Goal: Check status

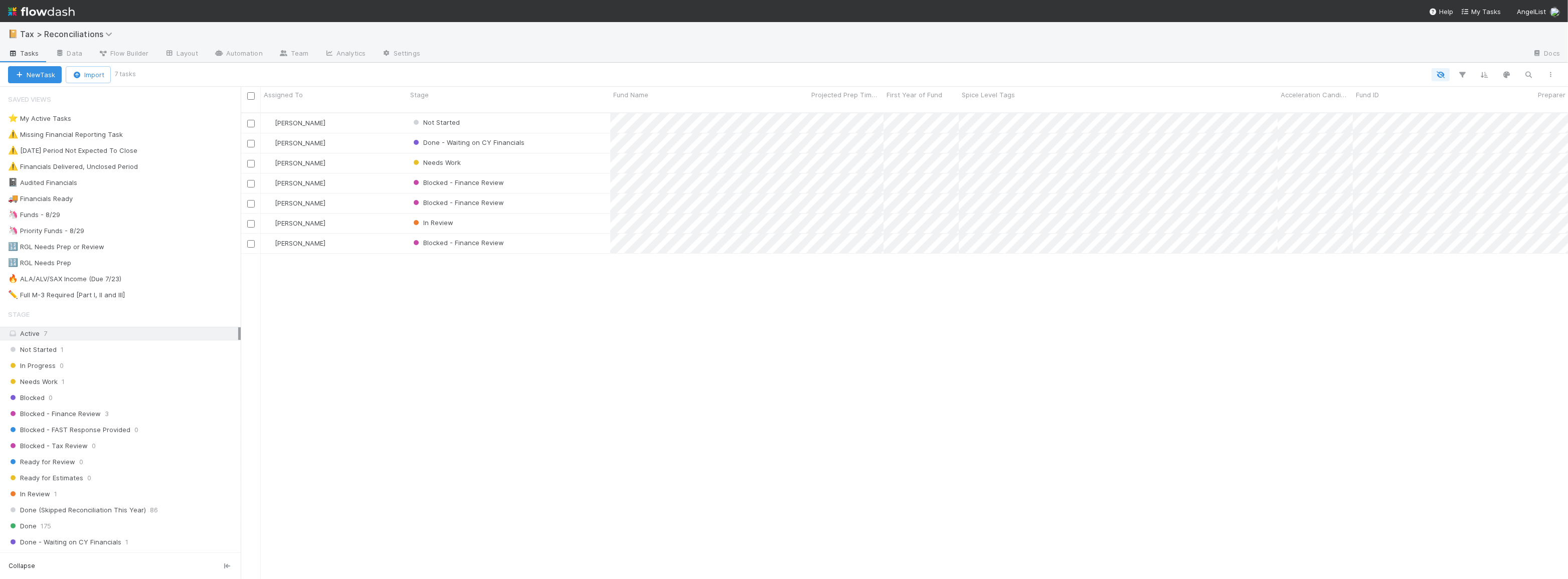
scroll to position [467, 1320]
click at [156, 213] on div "🦄 Funds - 8/29 113" at bounding box center [124, 215] width 233 height 12
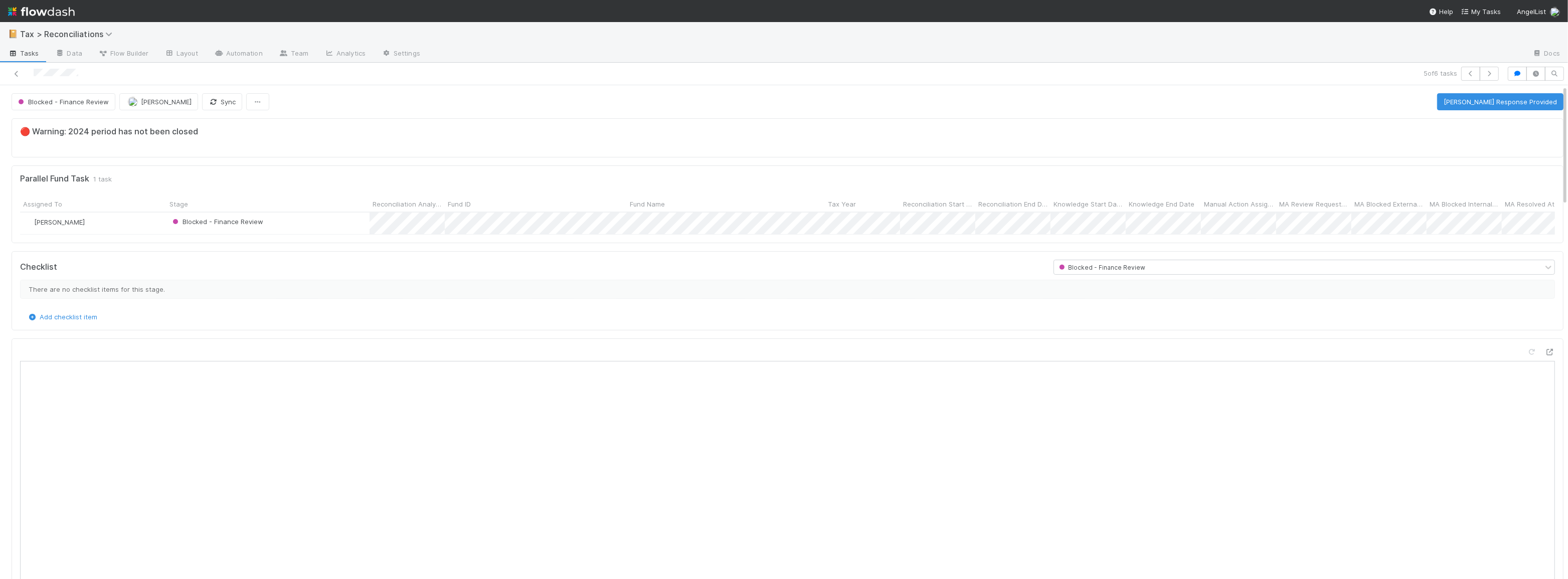
scroll to position [196, 1514]
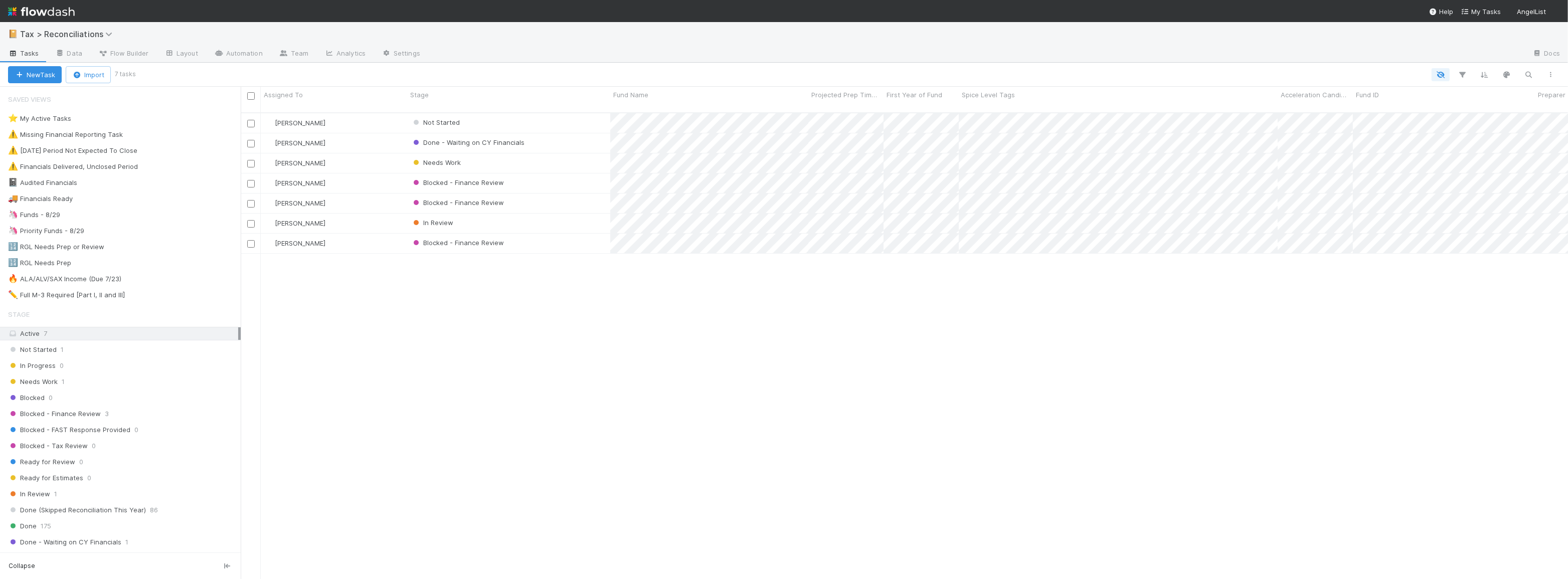
scroll to position [467, 1320]
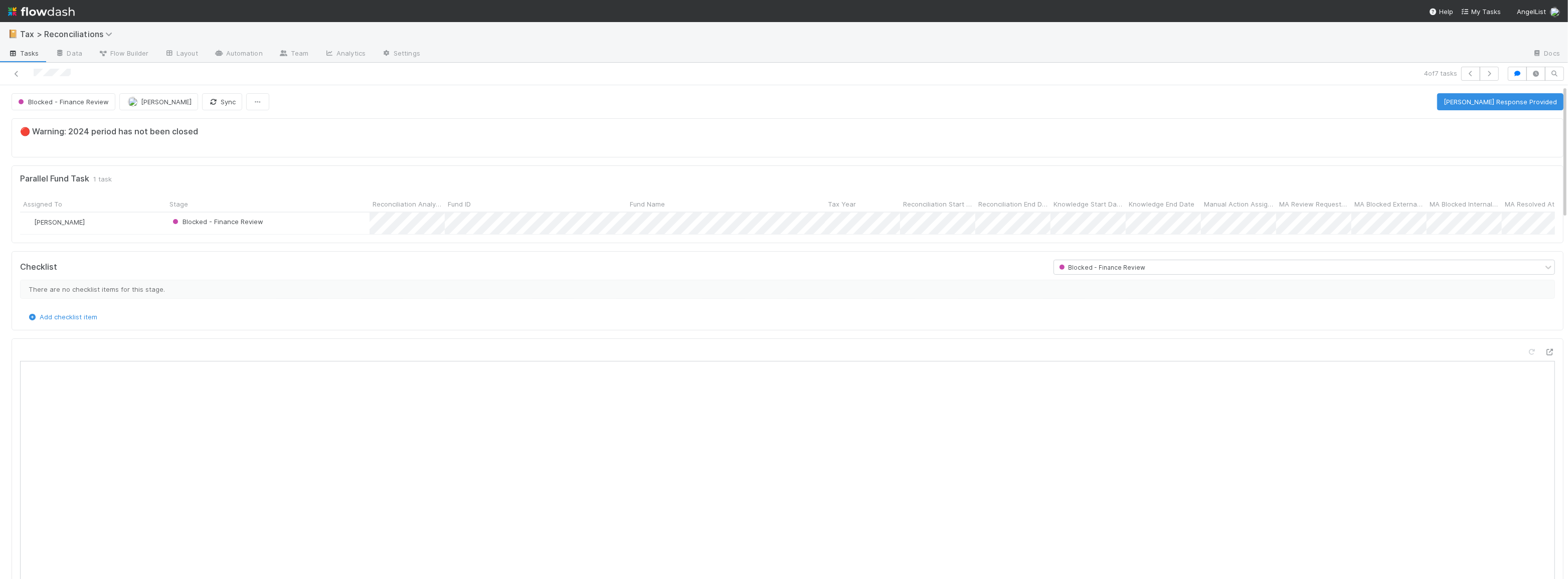
scroll to position [196, 1514]
drag, startPoint x: 80, startPoint y: 134, endPoint x: 293, endPoint y: 133, distance: 213.0
click at [285, 133] on h5 "🔴 Warning: 2024 period has not been closed" at bounding box center [787, 132] width 1535 height 10
click at [294, 133] on h5 "🔴 Warning: 2024 period has not been closed" at bounding box center [787, 132] width 1535 height 10
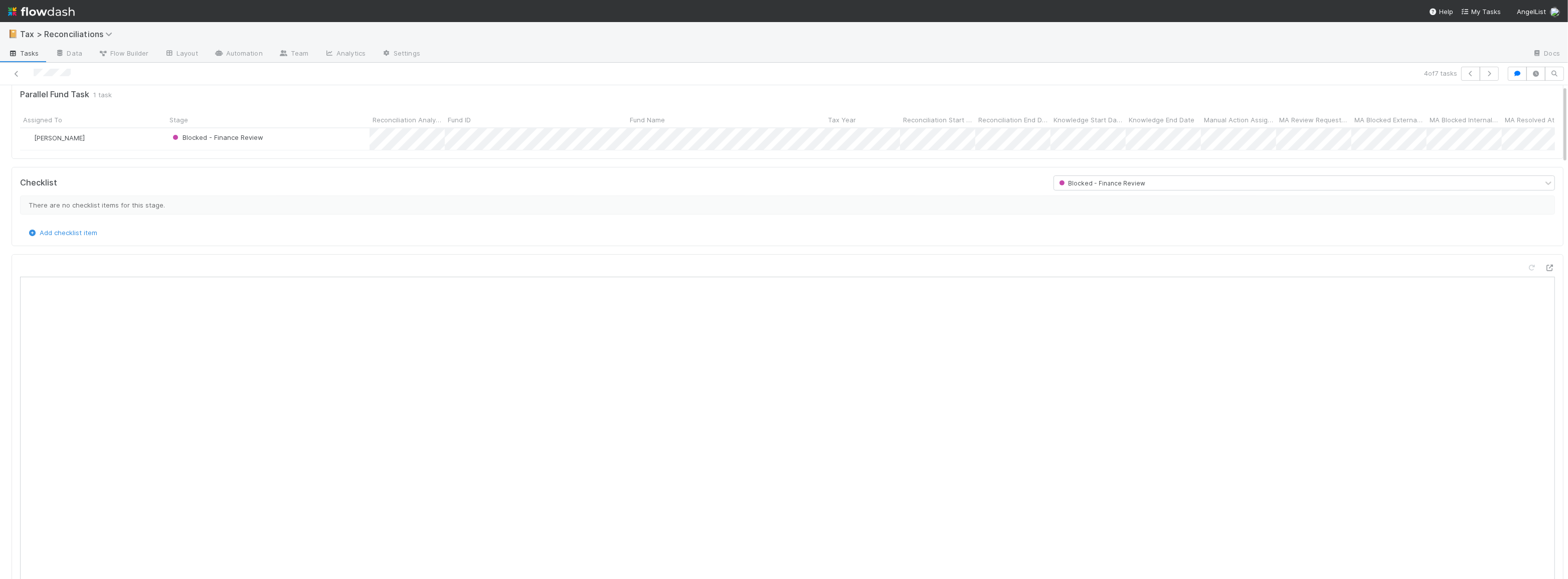
scroll to position [0, 0]
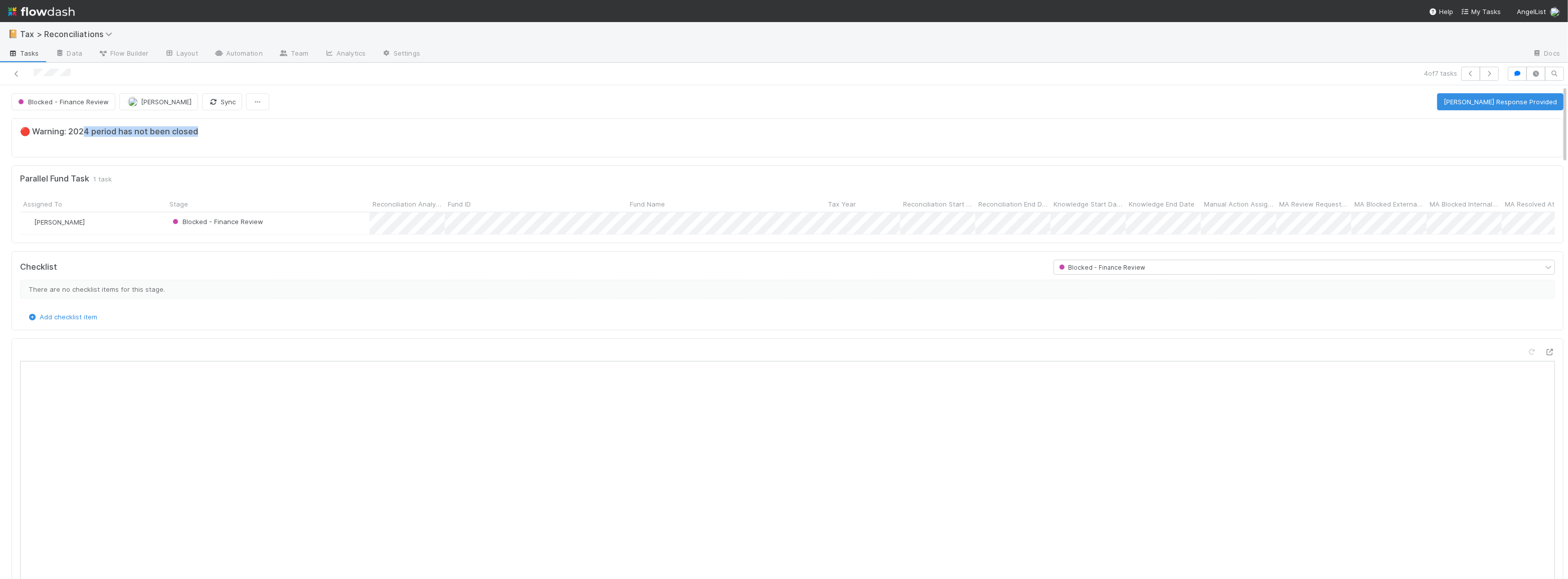
drag, startPoint x: 83, startPoint y: 135, endPoint x: 379, endPoint y: 132, distance: 296.0
click at [375, 132] on h5 "🔴 Warning: 2024 period has not been closed" at bounding box center [787, 132] width 1535 height 10
click at [379, 132] on h5 "🔴 Warning: 2024 period has not been closed" at bounding box center [787, 132] width 1535 height 10
drag, startPoint x: 104, startPoint y: 131, endPoint x: 261, endPoint y: 140, distance: 157.3
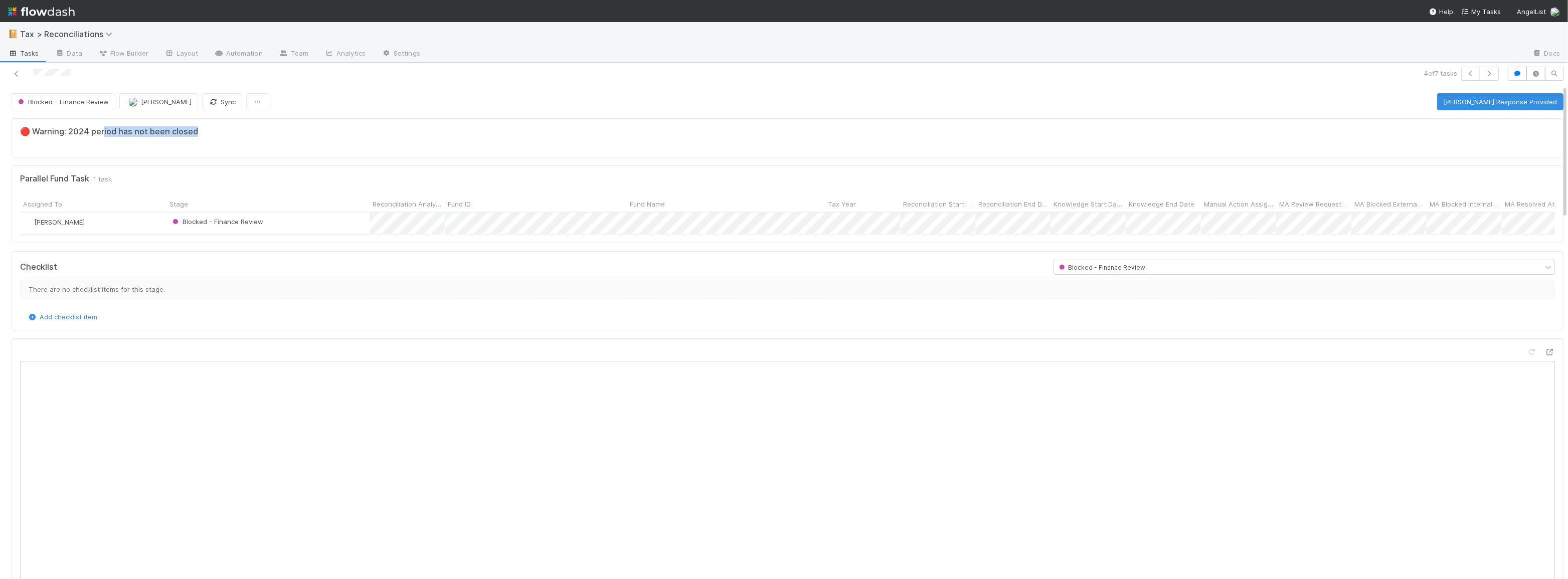
click at [261, 140] on div "🔴 Warning: 2024 period has not been closed" at bounding box center [787, 138] width 1551 height 39
click at [262, 139] on div "🔴 Warning: 2024 period has not been closed" at bounding box center [787, 138] width 1551 height 39
drag, startPoint x: 167, startPoint y: 145, endPoint x: 125, endPoint y: 128, distance: 45.3
click at [167, 145] on div "🔴 Warning: 2024 period has not been closed" at bounding box center [787, 138] width 1551 height 39
click at [1424, 105] on button "Start (Unblocks)" at bounding box center [1420, 102] width 64 height 17
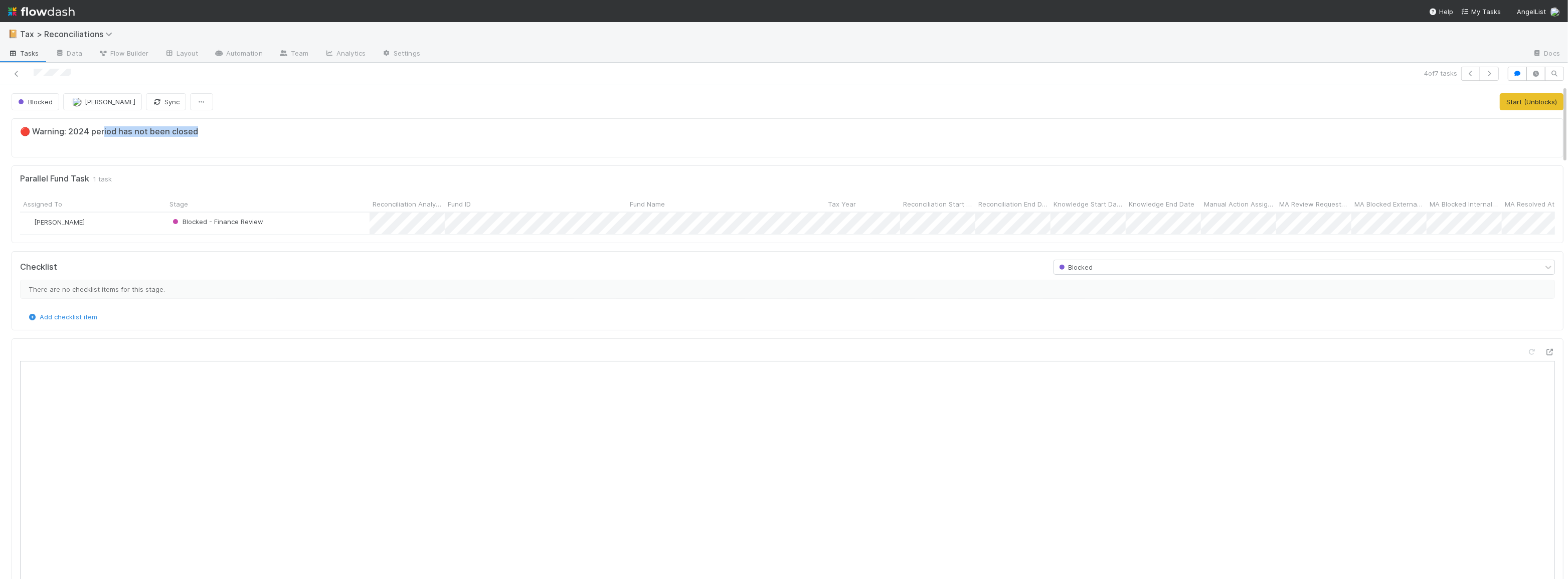
click at [515, 155] on div "🔴 Warning: 2024 period has not been closed" at bounding box center [787, 138] width 1551 height 39
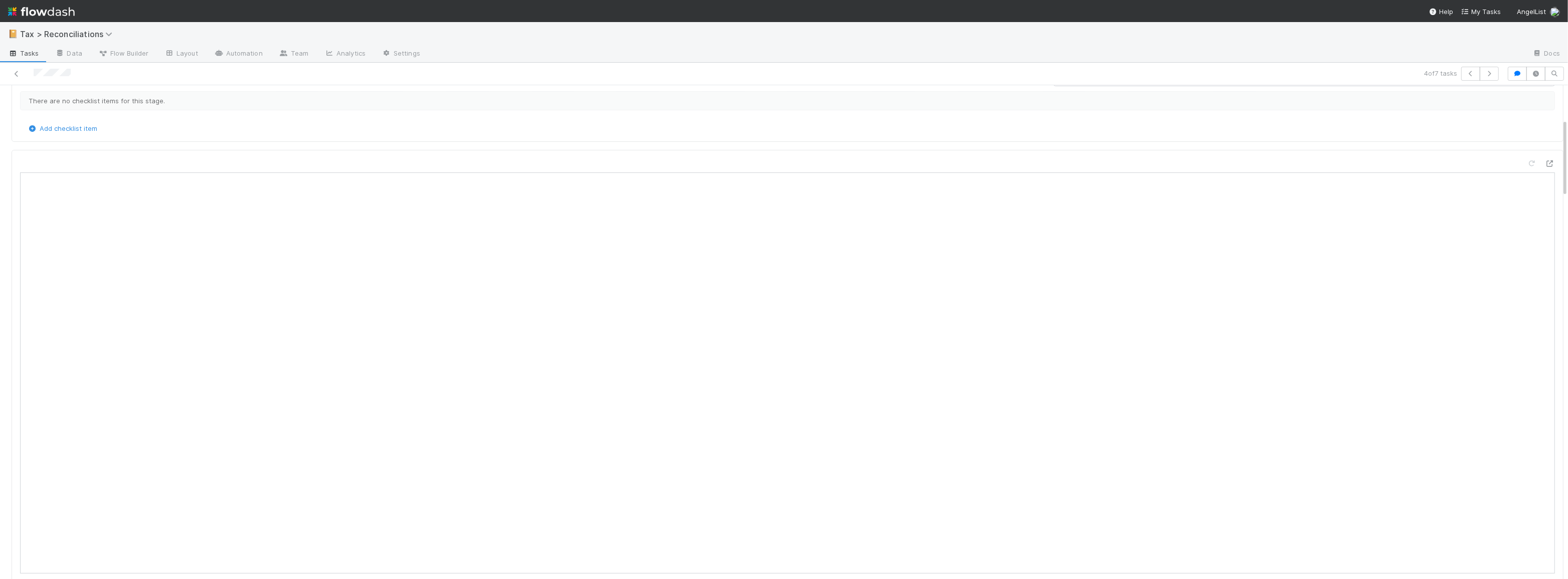
scroll to position [0, 0]
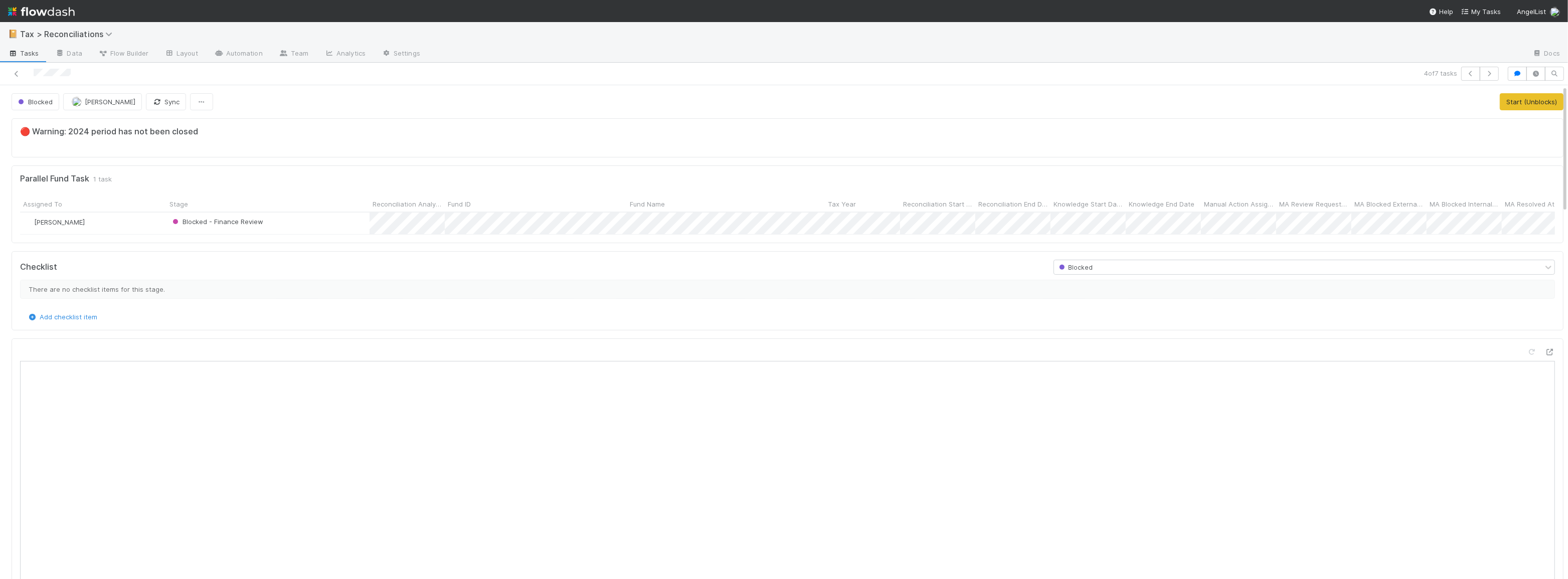
scroll to position [196, 1514]
